Goal: Check status: Check status

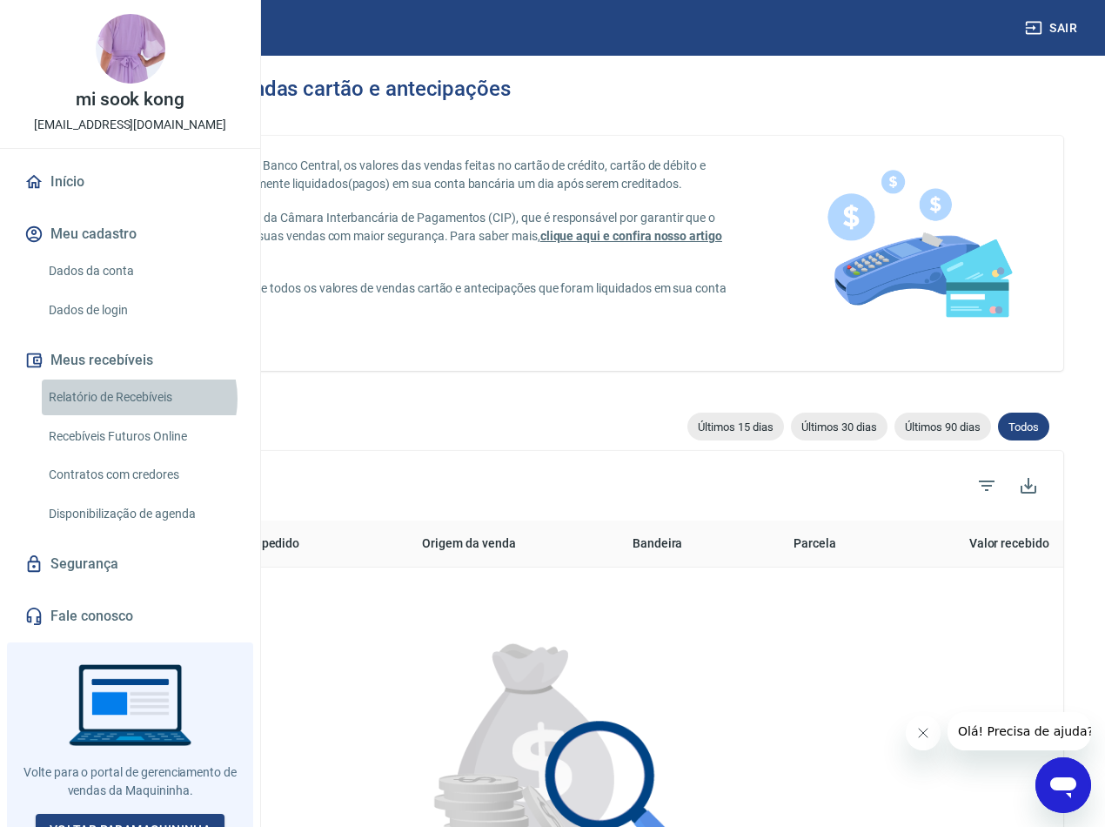
click at [138, 415] on link "Relatório de Recebíveis" at bounding box center [140, 397] width 197 height 36
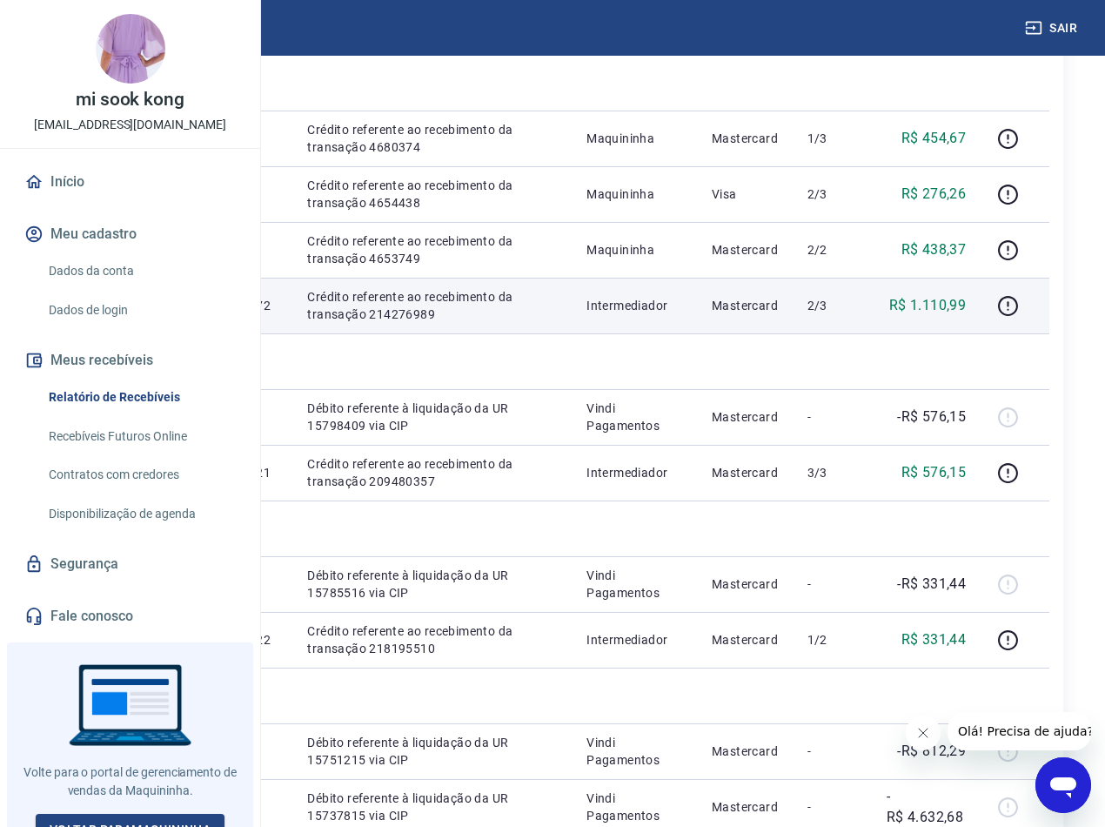
scroll to position [435, 0]
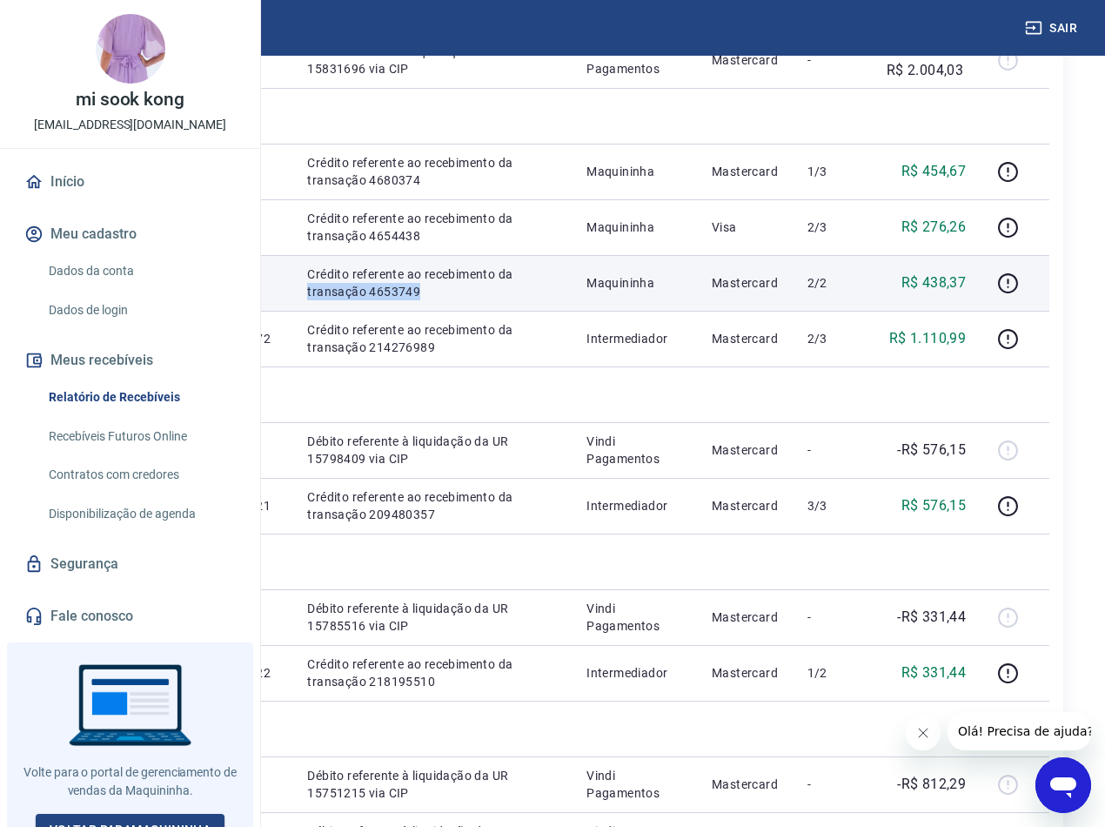
drag, startPoint x: 626, startPoint y: 554, endPoint x: 548, endPoint y: 539, distance: 79.7
click at [548, 311] on td "Crédito referente ao recebimento da transação 4653749" at bounding box center [432, 283] width 279 height 56
copy p "transação 4653749"
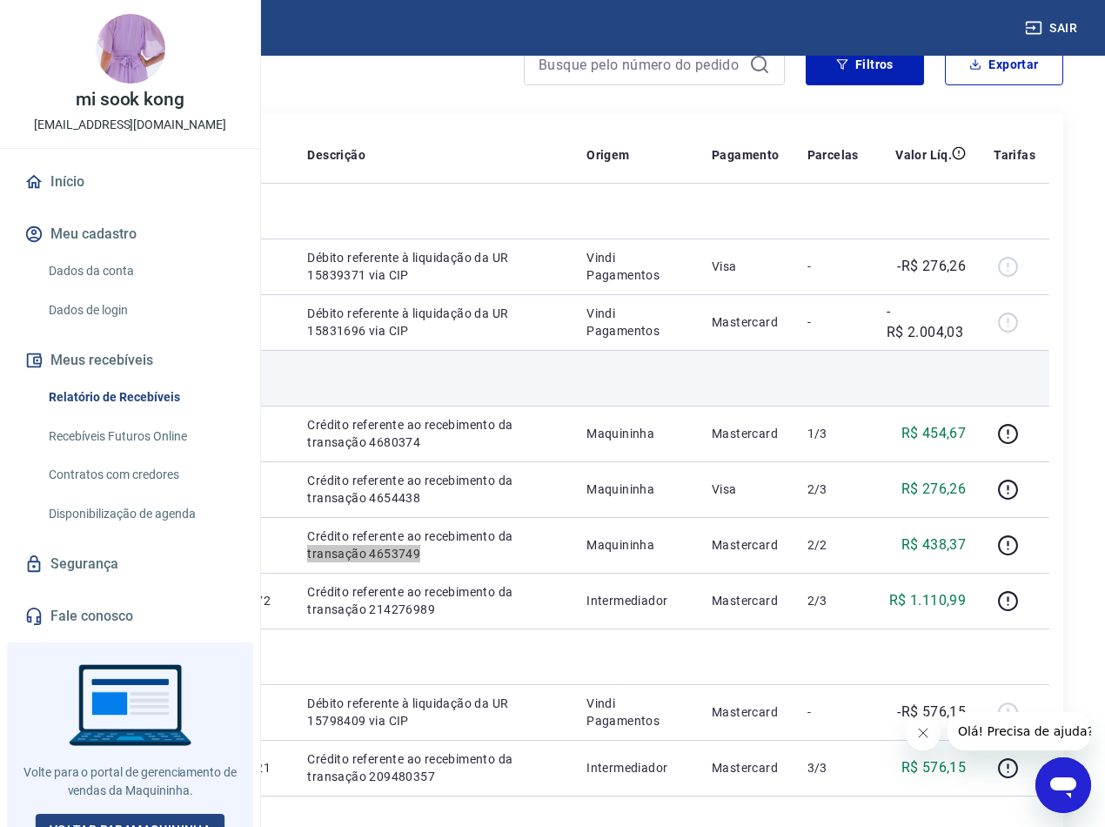
scroll to position [174, 0]
